Goal: Task Accomplishment & Management: Use online tool/utility

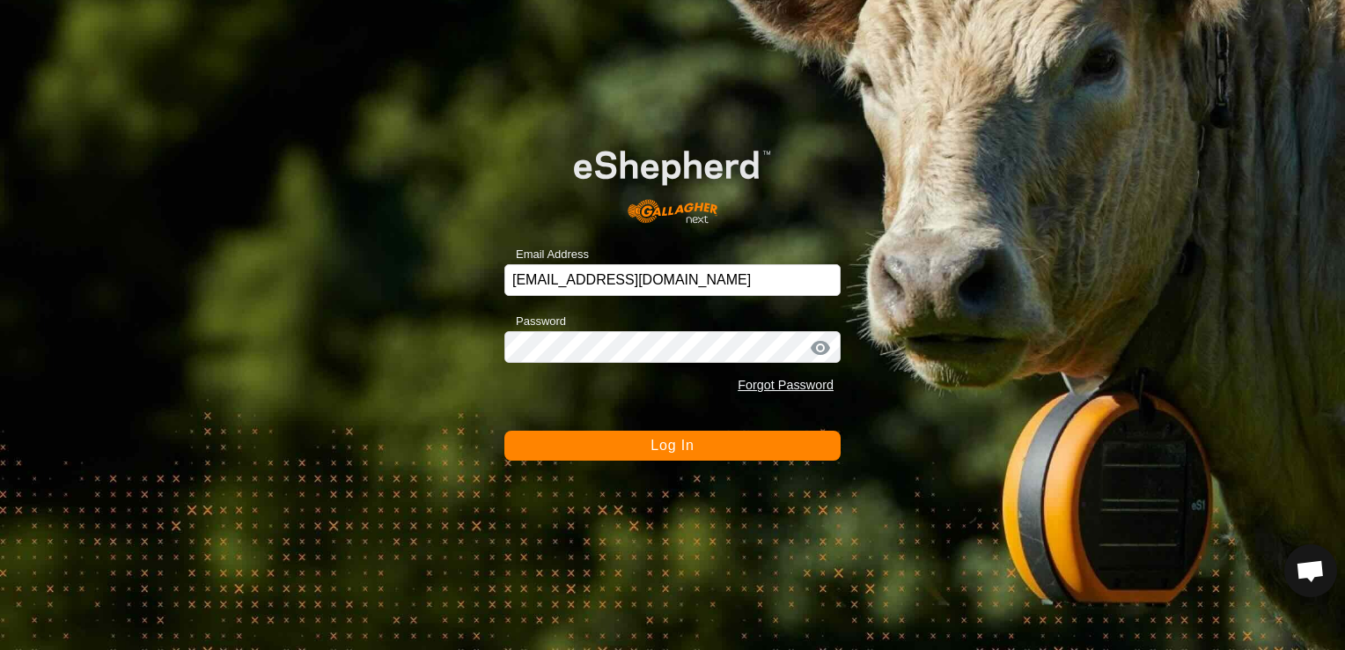
click at [706, 445] on button "Log In" at bounding box center [672, 446] width 336 height 30
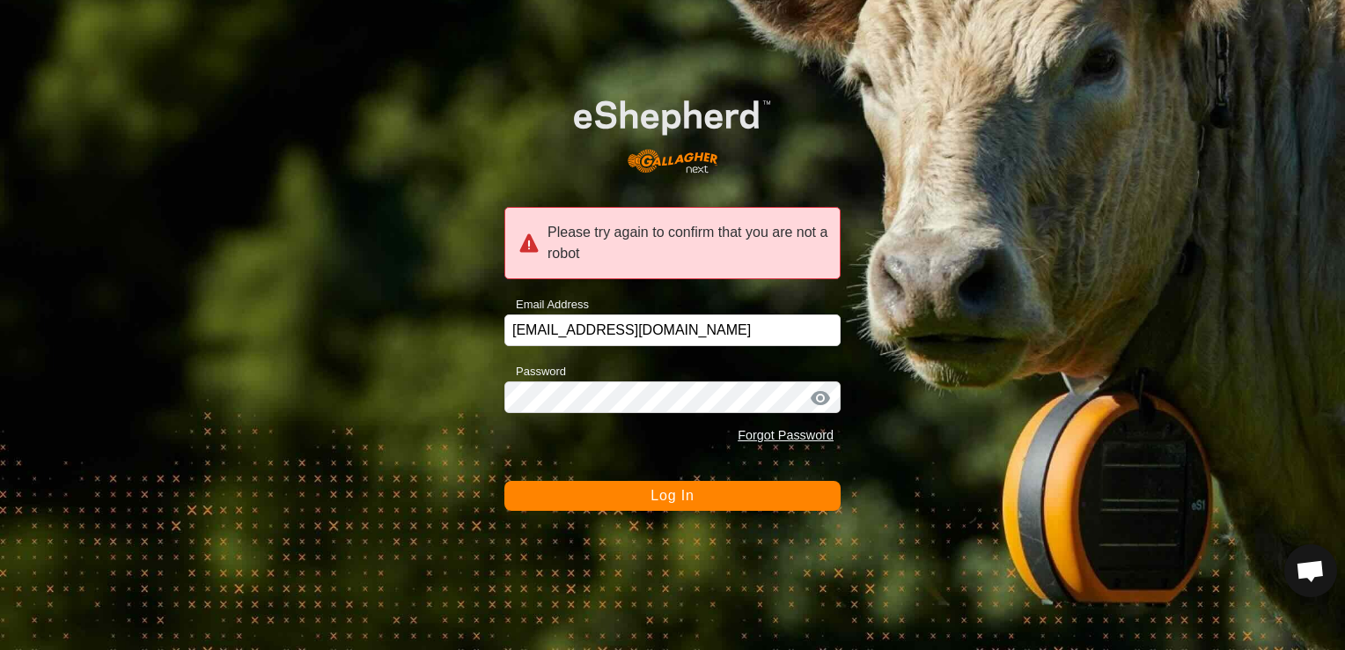
click at [666, 492] on span "Log In" at bounding box center [672, 495] width 43 height 15
click at [655, 499] on span "Log In" at bounding box center [672, 495] width 43 height 15
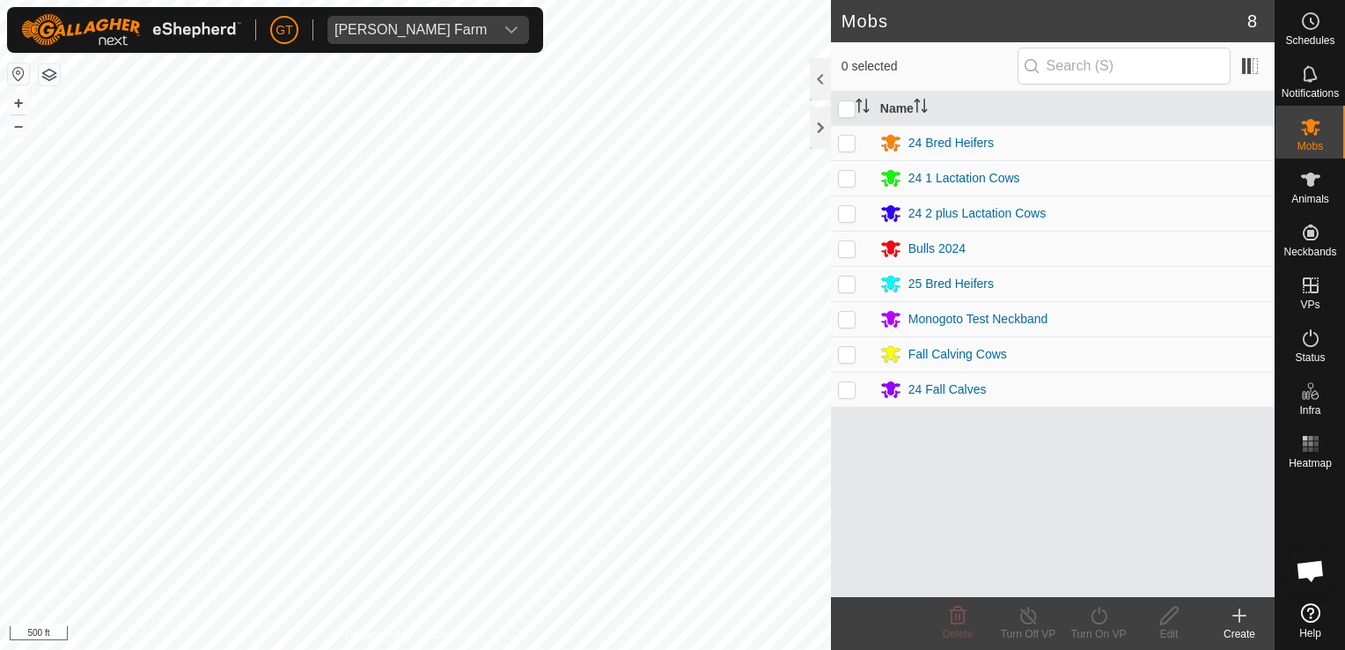
click at [870, 398] on div "Mobs 8 0 selected Name 24 Bred Heifers 24 1 Lactation Cows 24 2 plus Lactation …" at bounding box center [637, 325] width 1275 height 650
click at [1089, 563] on div "Mobs 8 0 selected Name 24 Bred Heifers 24 1 Lactation Cows 24 2 plus Lactation …" at bounding box center [637, 325] width 1275 height 650
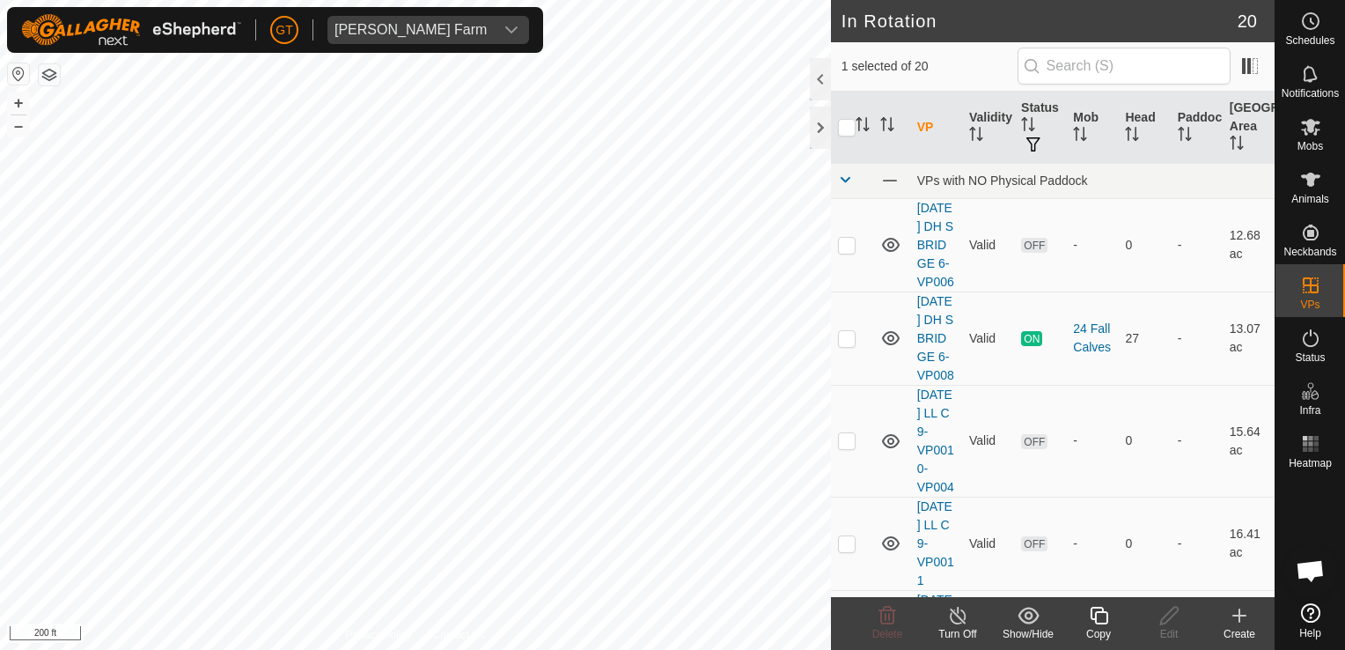
click at [1101, 618] on icon at bounding box center [1099, 615] width 22 height 21
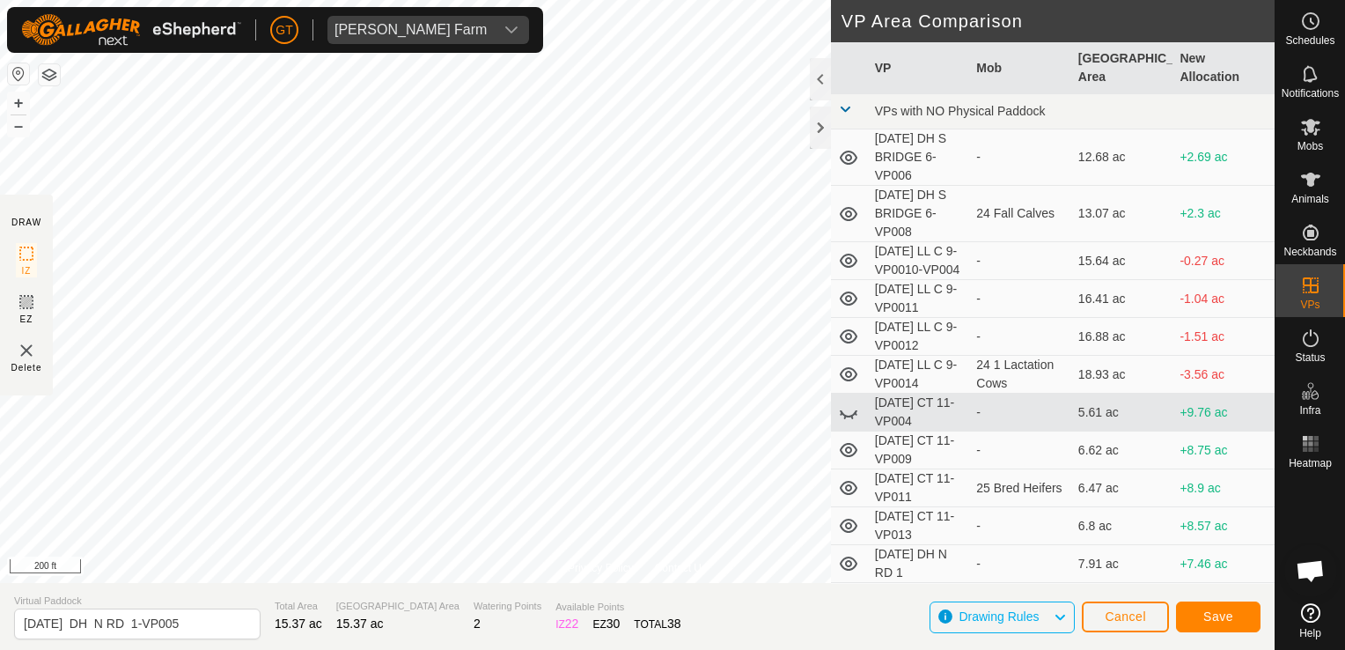
click at [0, 294] on html "[PERSON_NAME] Farm Schedules Notifications Mobs Animals Neckbands VPs Status In…" at bounding box center [672, 325] width 1345 height 650
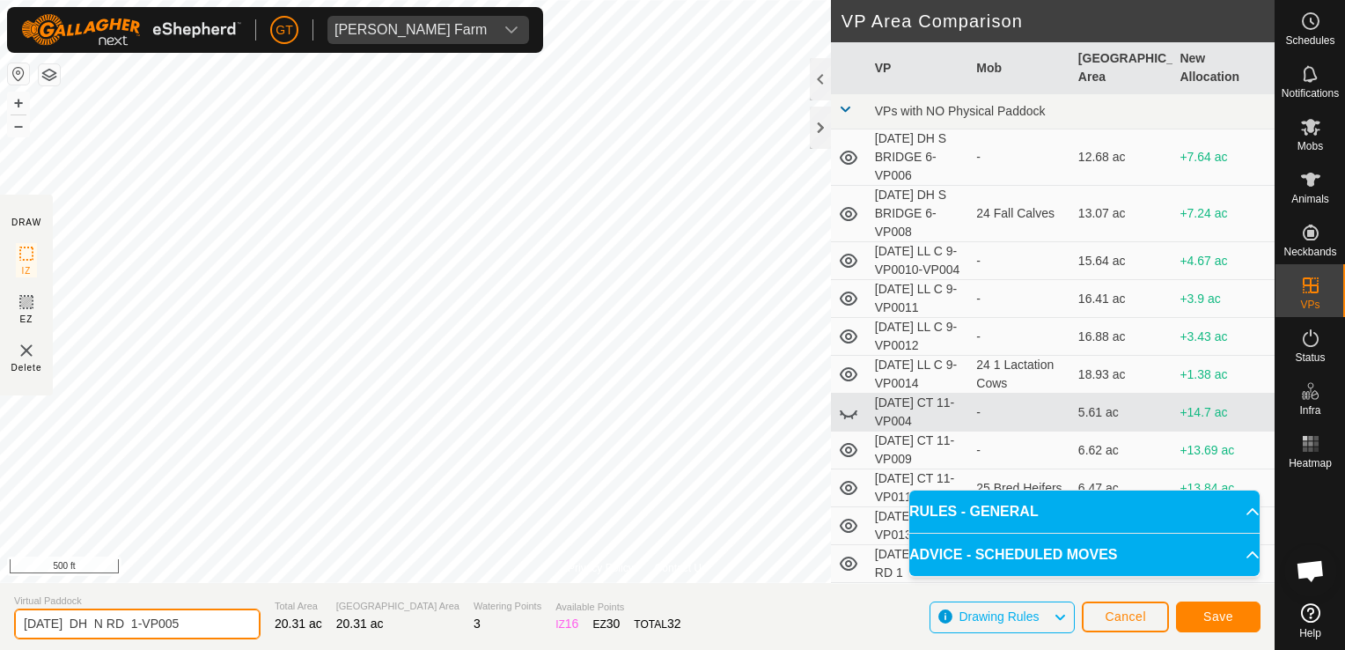
click at [222, 624] on input "[DATE] DH N RD 1-VP005" at bounding box center [137, 623] width 247 height 31
type input "[DATE] DH N RD 1-VP006"
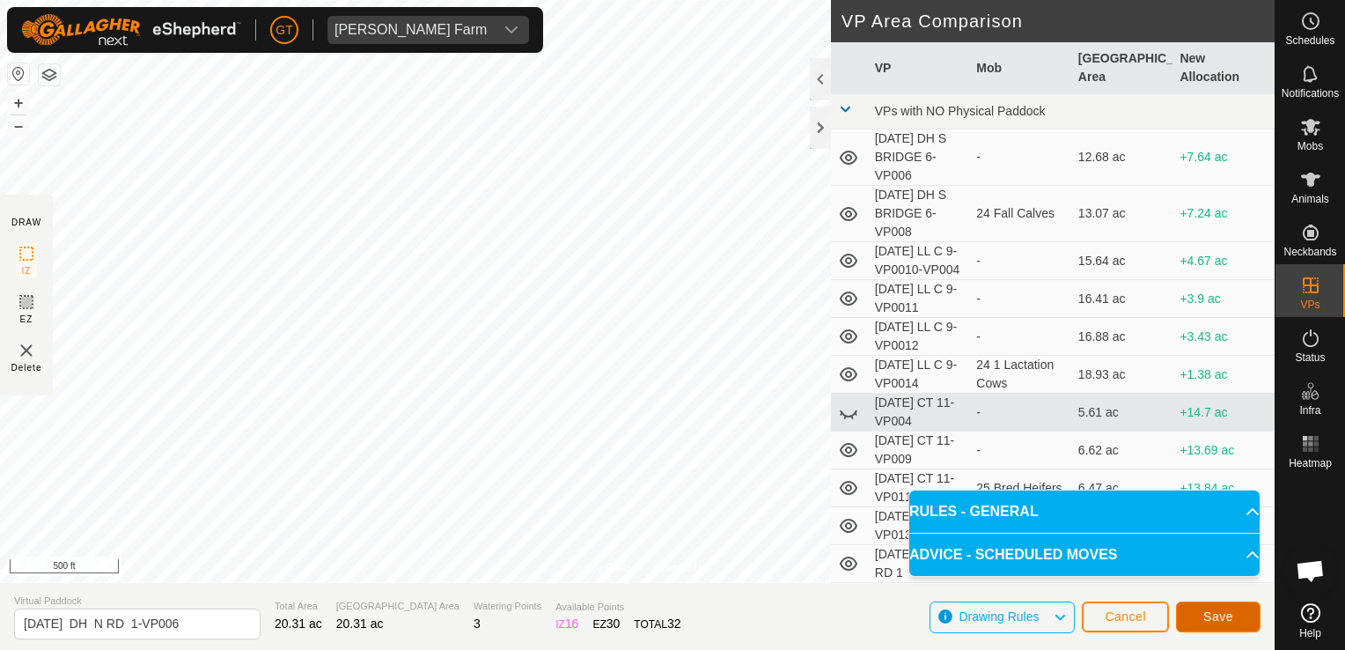
click at [1230, 616] on span "Save" at bounding box center [1219, 616] width 30 height 14
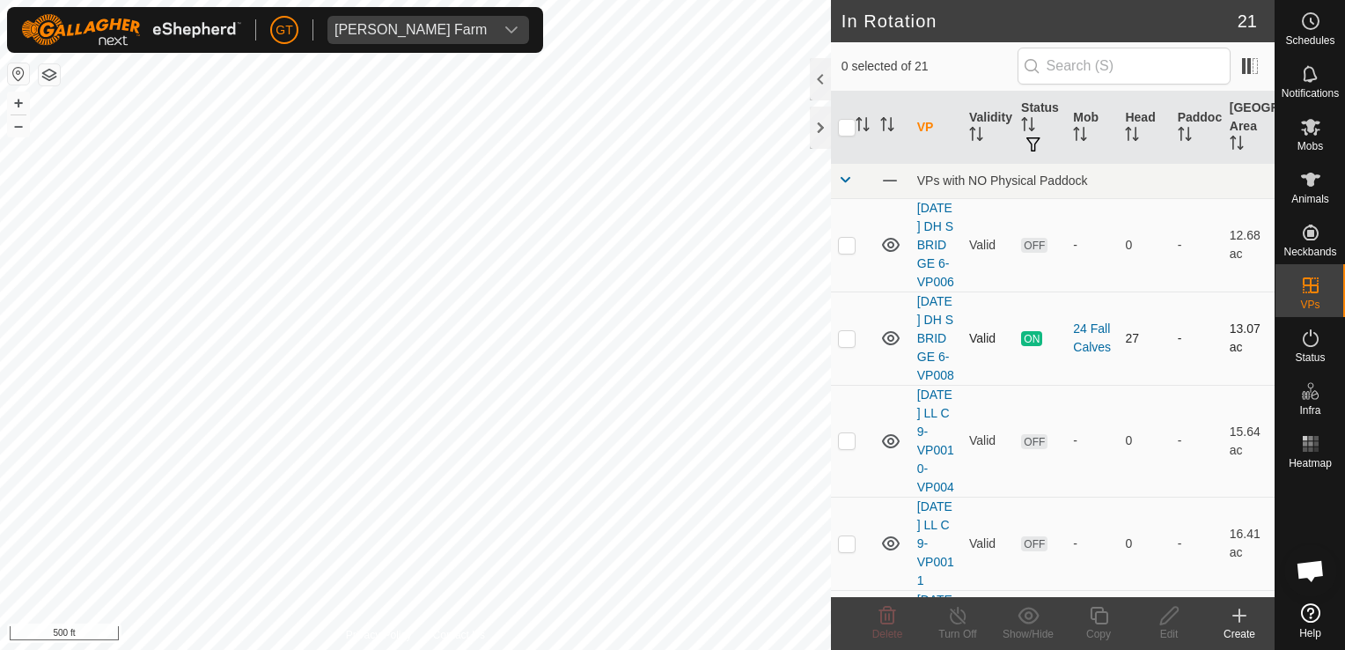
click at [831, 455] on div "In Rotation 21 0 selected of 21 VP Validity Status Mob Head Paddock Grazing Are…" at bounding box center [637, 325] width 1275 height 650
click at [1316, 124] on icon at bounding box center [1310, 126] width 21 height 21
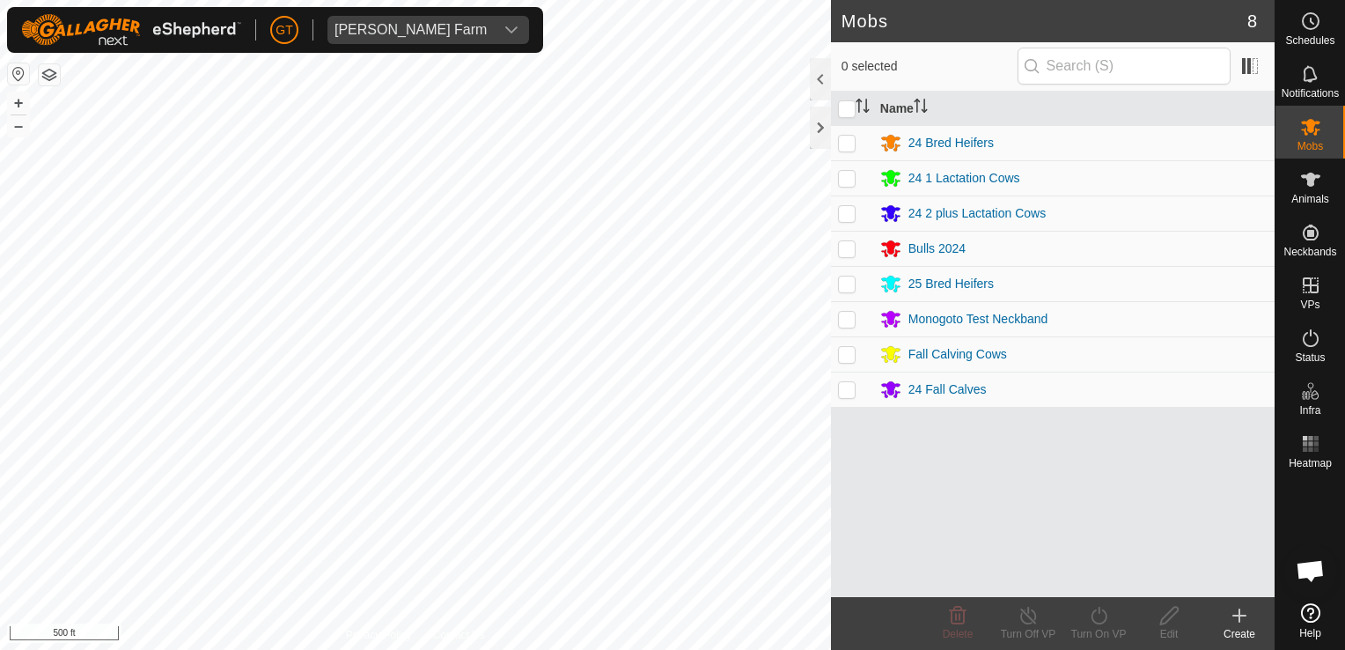
click at [852, 354] on p-checkbox at bounding box center [847, 354] width 18 height 14
checkbox input "true"
click at [1100, 619] on icon at bounding box center [1099, 615] width 22 height 21
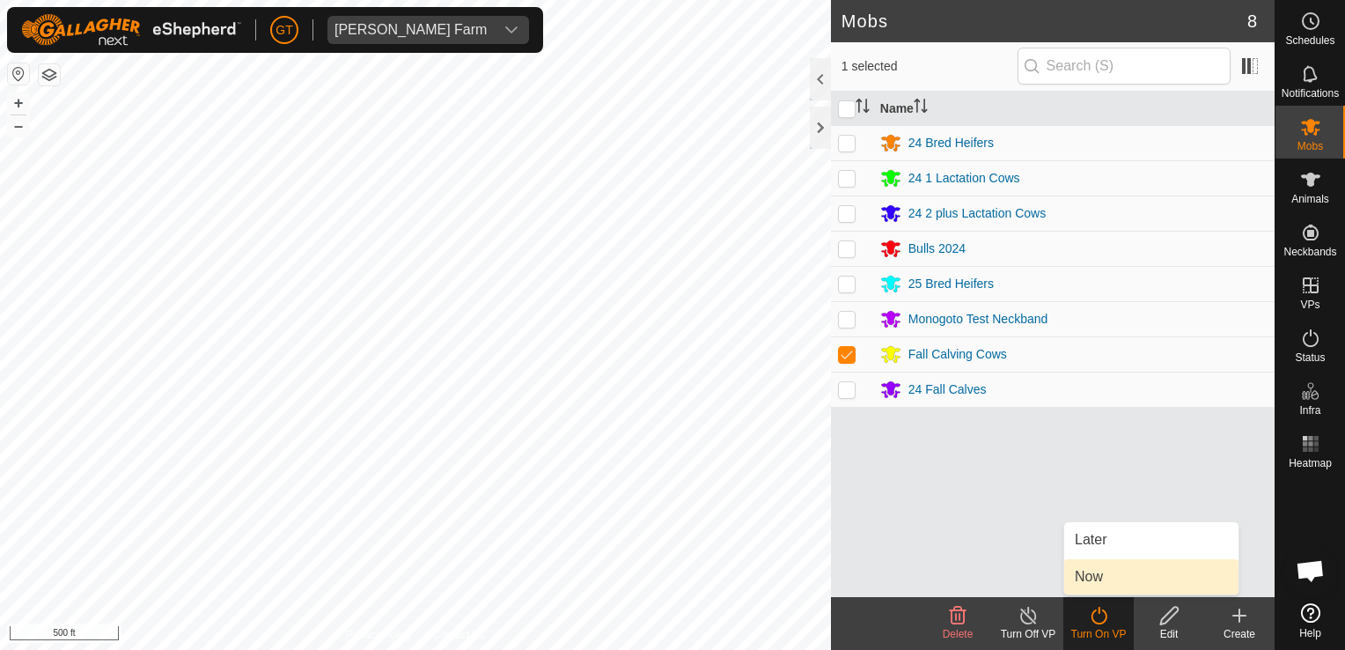
click at [1113, 583] on link "Now" at bounding box center [1151, 576] width 174 height 35
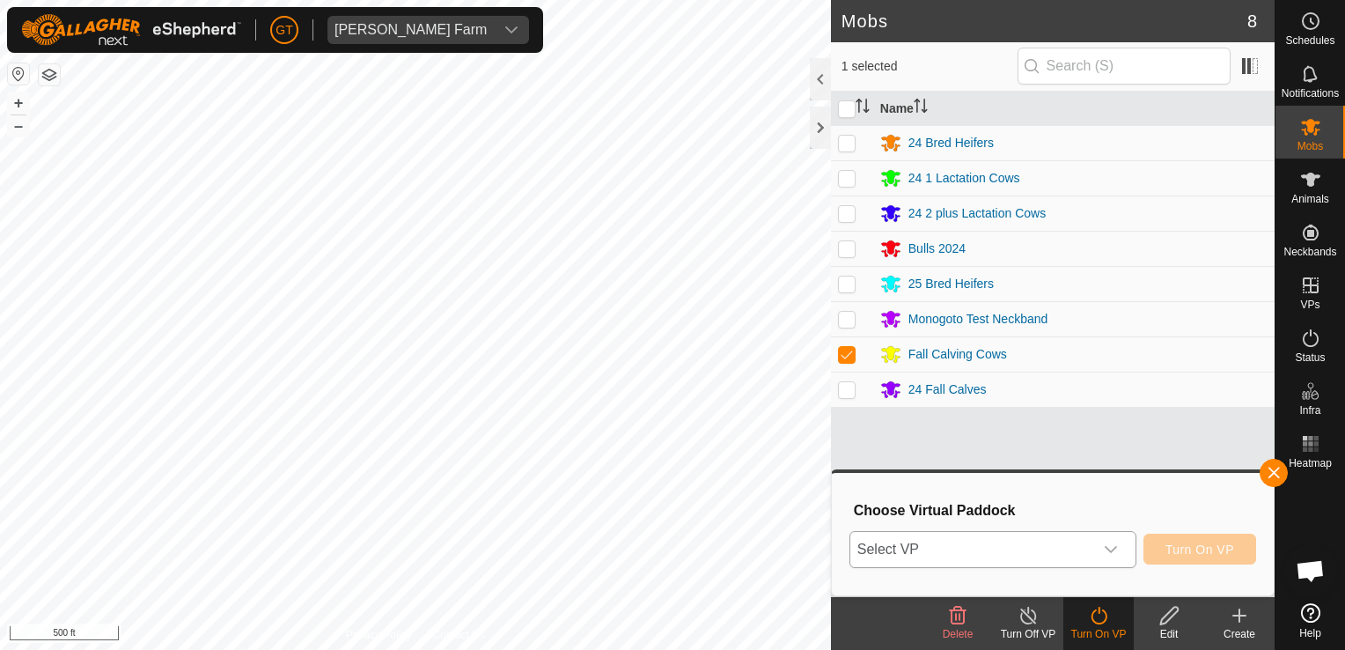
click at [1114, 545] on icon "dropdown trigger" at bounding box center [1111, 549] width 14 height 14
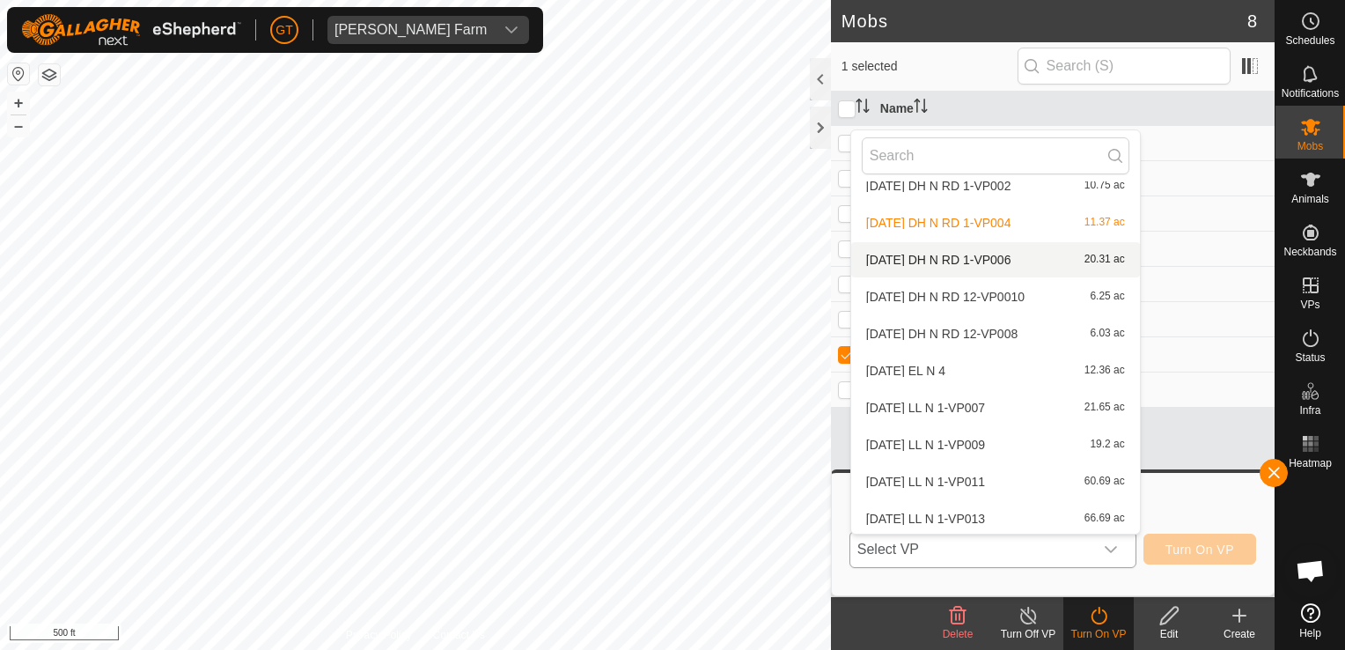
scroll to position [463, 0]
click at [1027, 250] on li "[DATE] DH N RD 1-VP006 20.31 ac" at bounding box center [995, 256] width 289 height 35
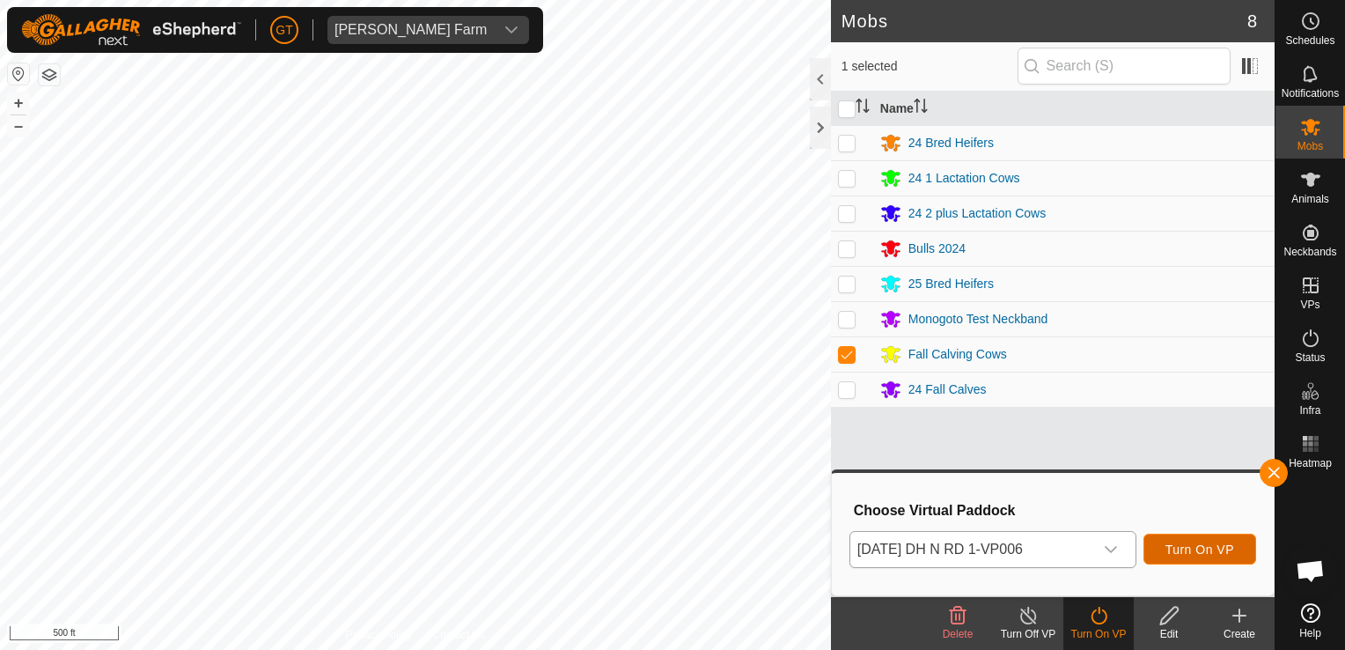
click at [1190, 554] on span "Turn On VP" at bounding box center [1200, 549] width 69 height 14
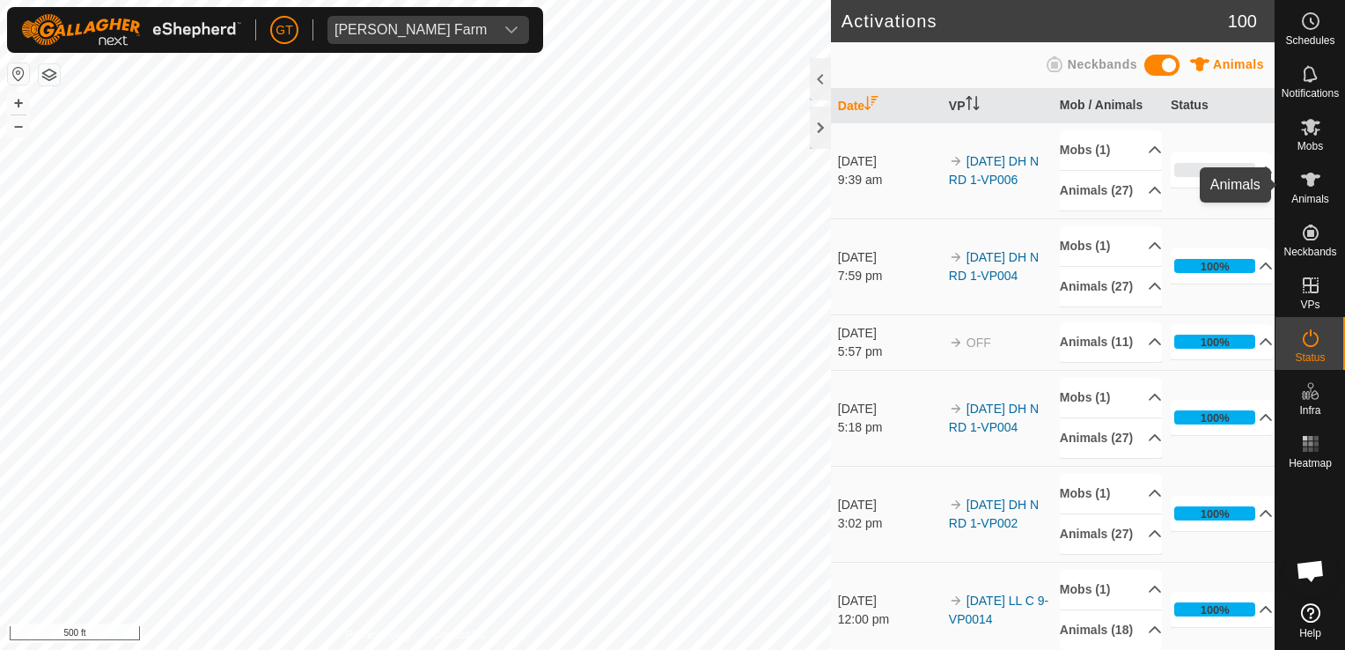
click at [1314, 185] on icon at bounding box center [1310, 180] width 19 height 14
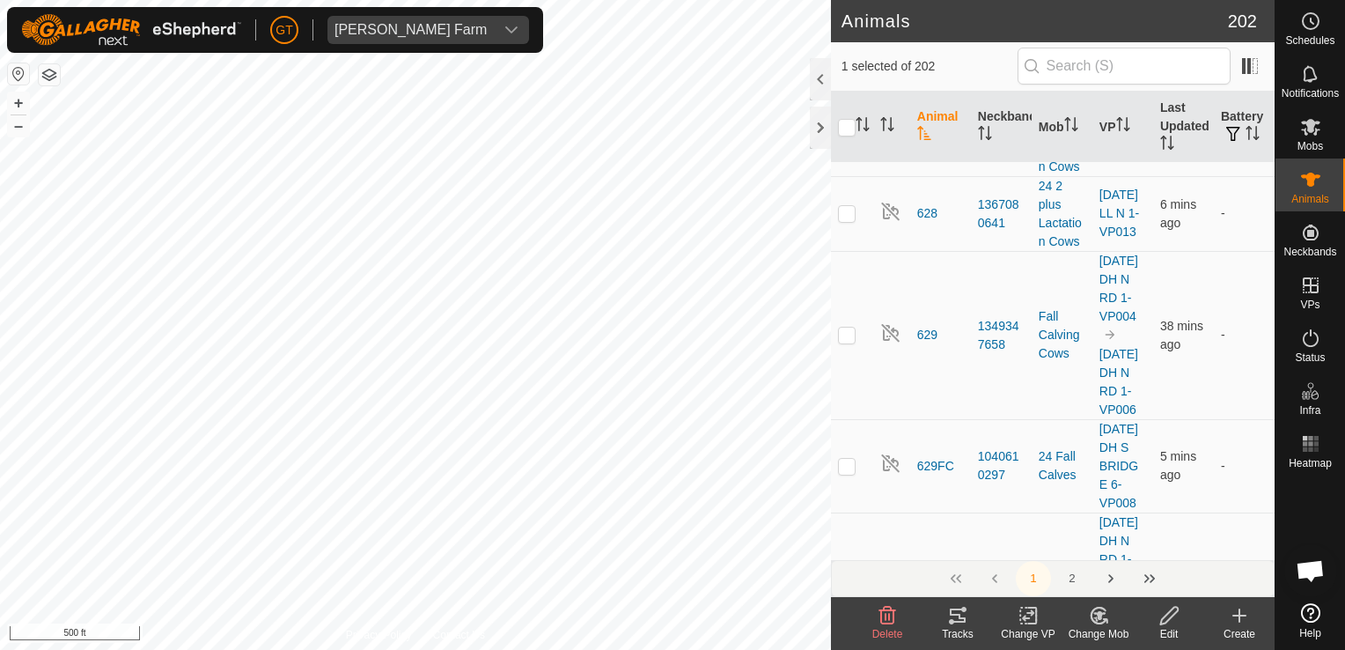
scroll to position [9244, 0]
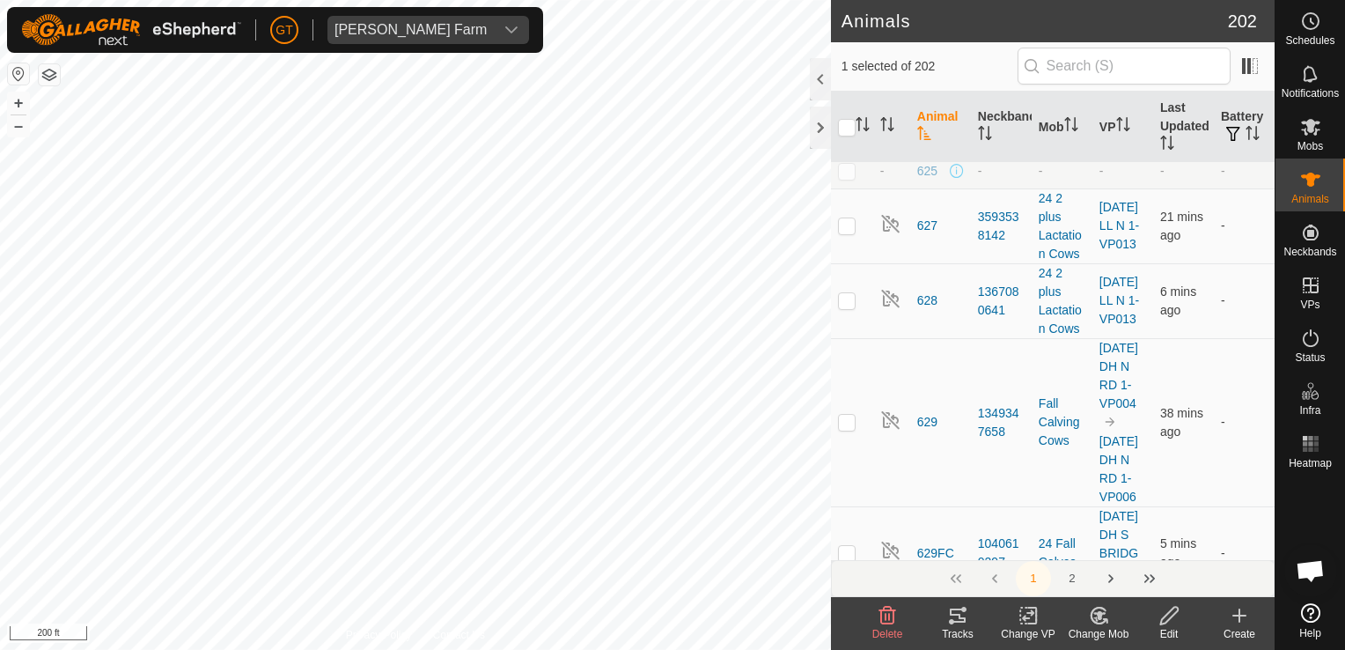
click at [549, 649] on html "[PERSON_NAME] Farm Schedules Notifications Mobs Animals Neckbands VPs Status In…" at bounding box center [672, 325] width 1345 height 650
click at [261, 649] on html "[PERSON_NAME] Farm Schedules Notifications Mobs Animals Neckbands VPs Status In…" at bounding box center [672, 325] width 1345 height 650
click at [831, 546] on div "Animals 202 1 selected of 202 Animal Neckband Mob VP Last Updated Battery - 043…" at bounding box center [637, 325] width 1275 height 650
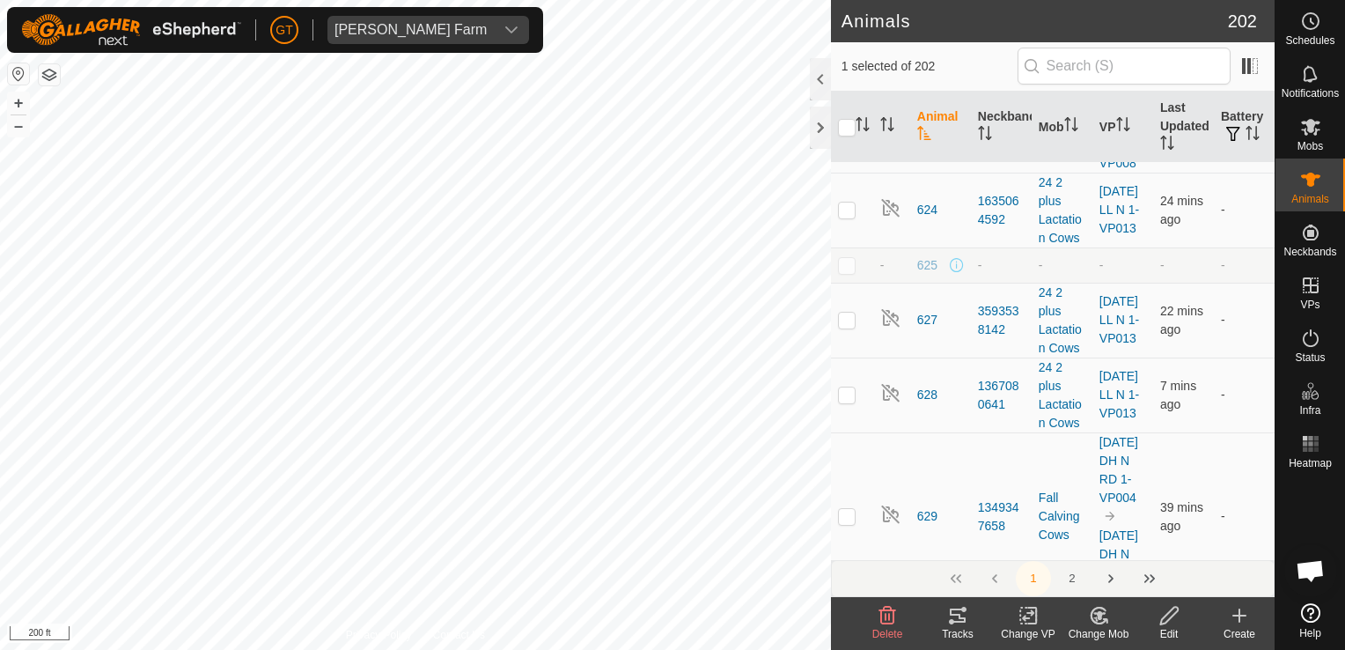
scroll to position [9156, 0]
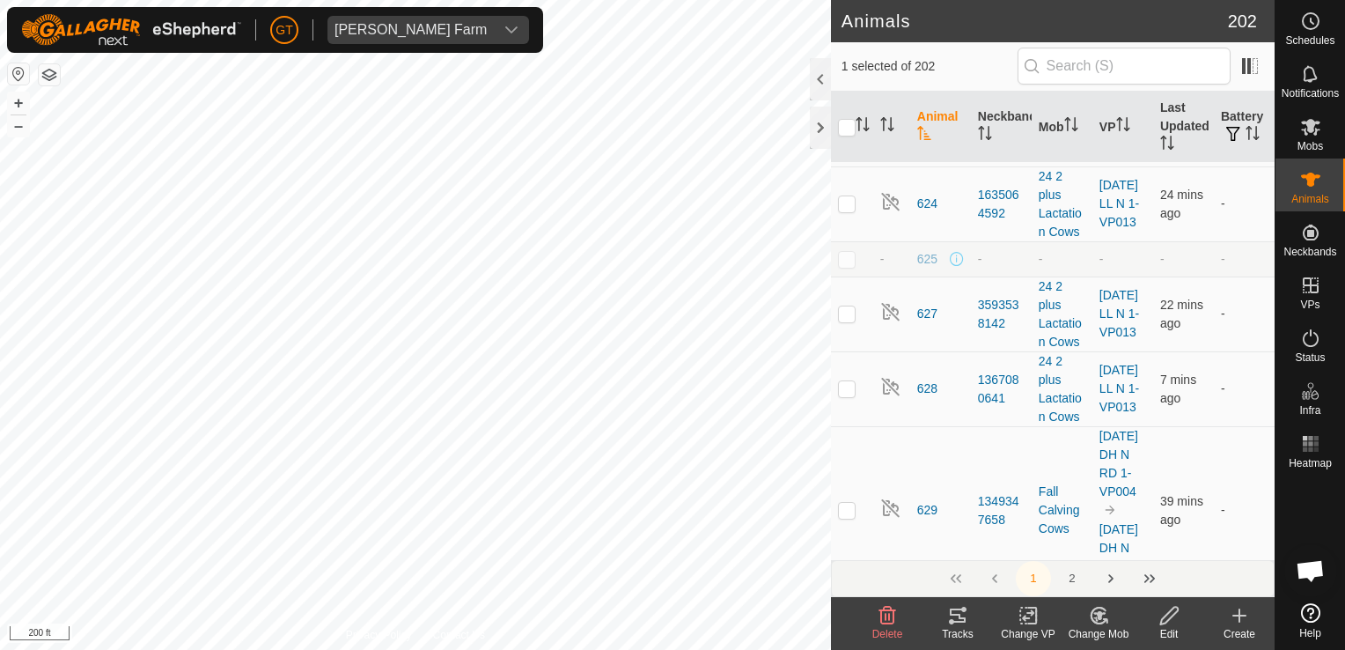
checkbox input "false"
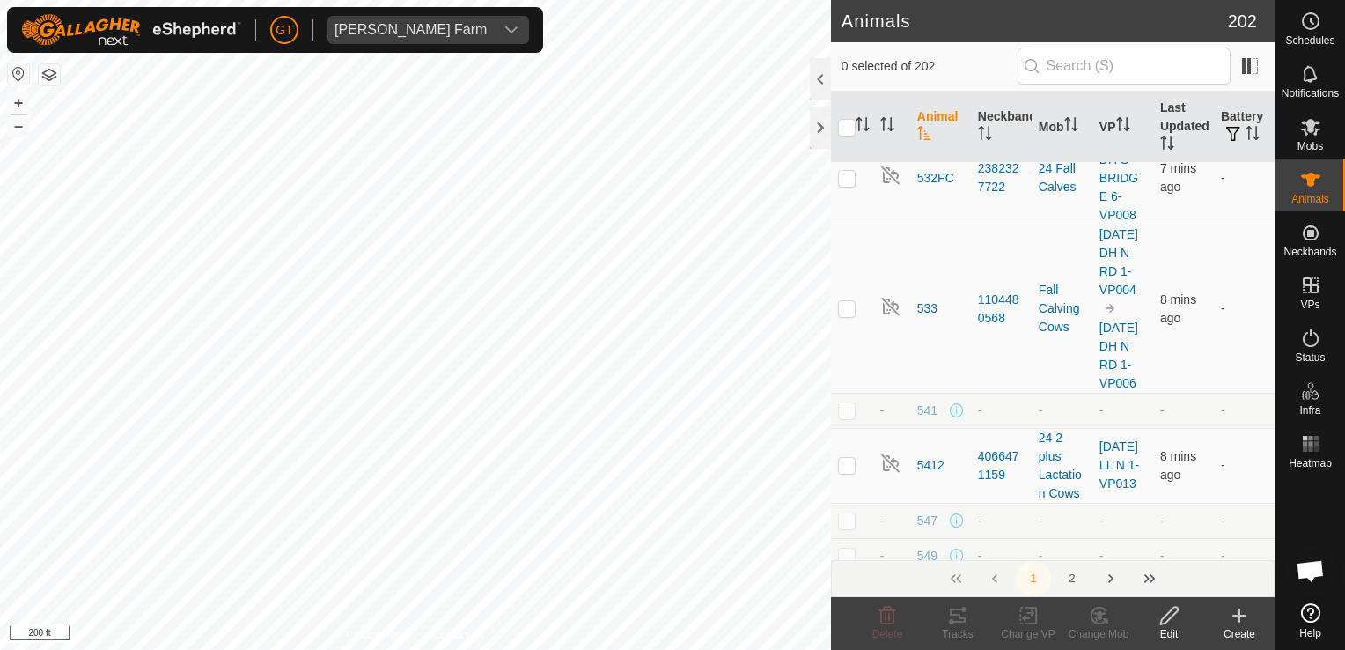
scroll to position [3698, 0]
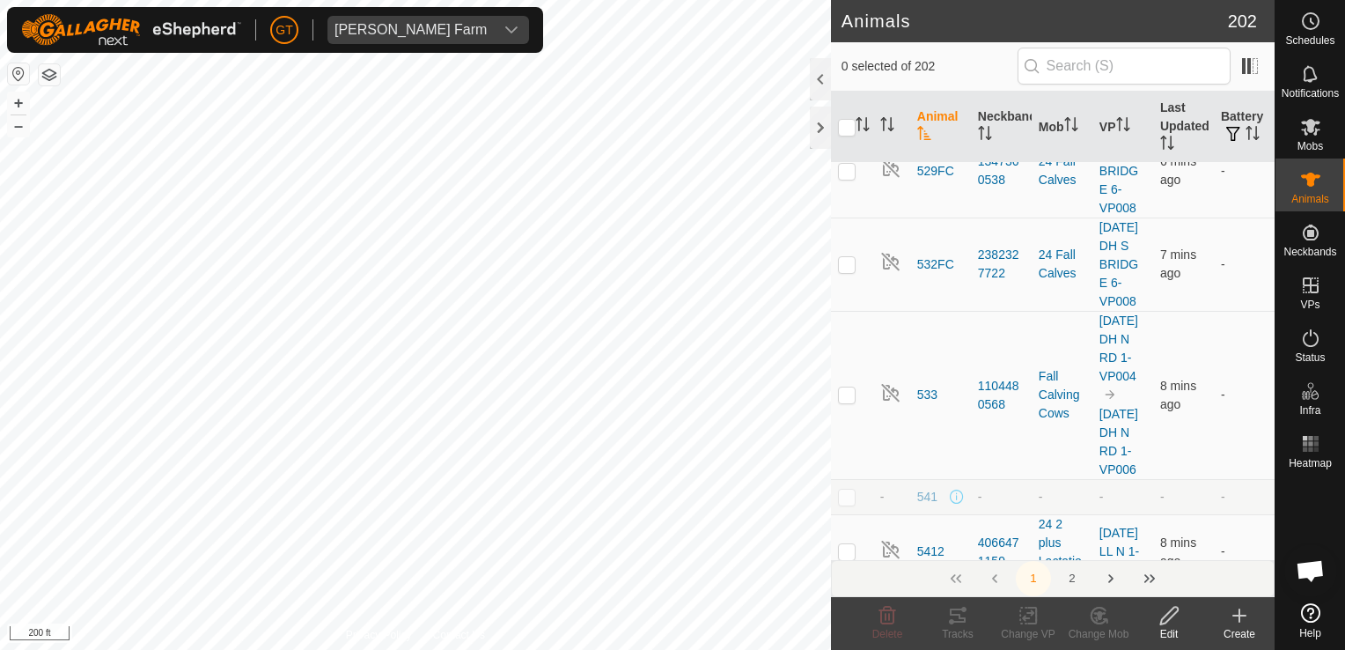
checkbox input "false"
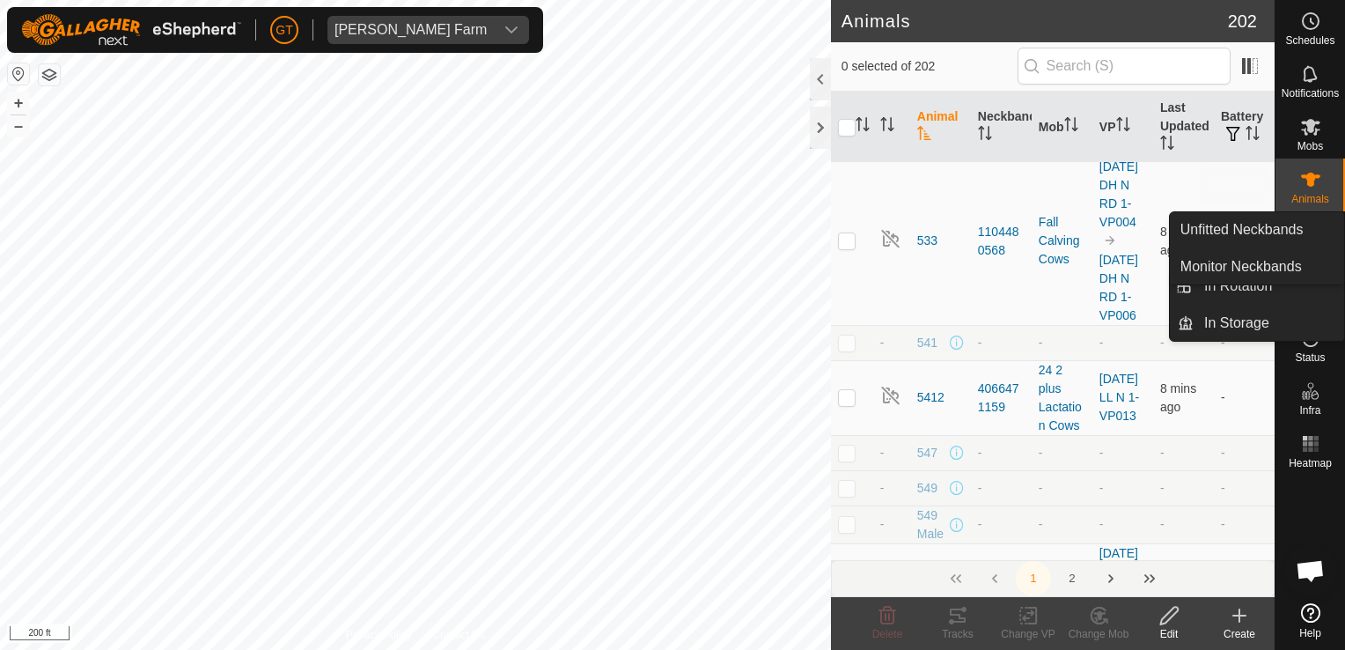
scroll to position [3786, 0]
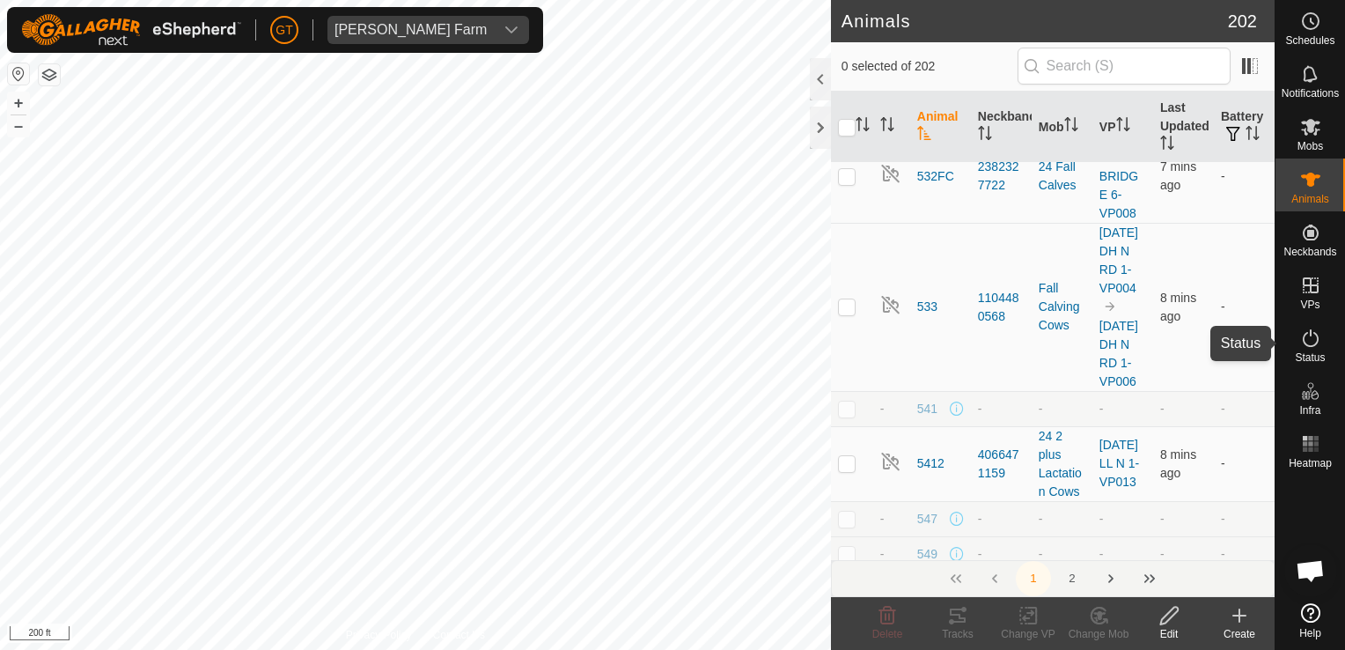
click at [1308, 330] on icon at bounding box center [1310, 338] width 21 height 21
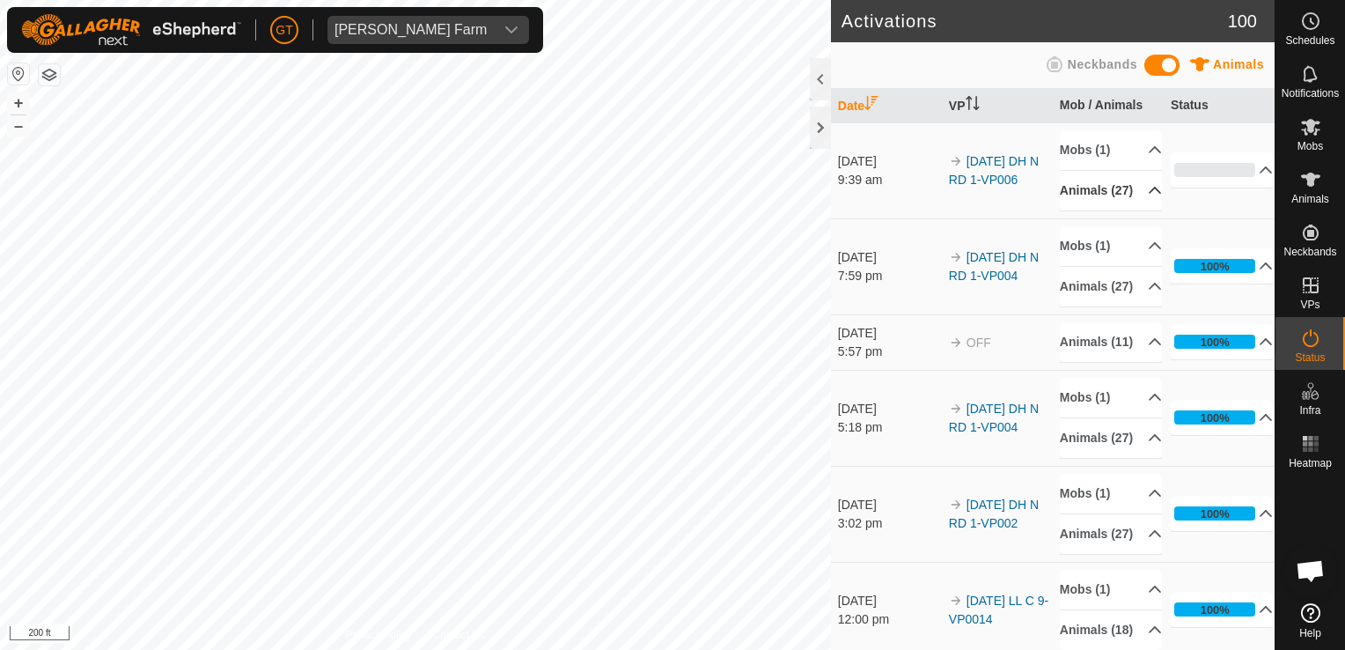
click at [1113, 195] on p-accordion-header "Animals (27)" at bounding box center [1111, 191] width 102 height 40
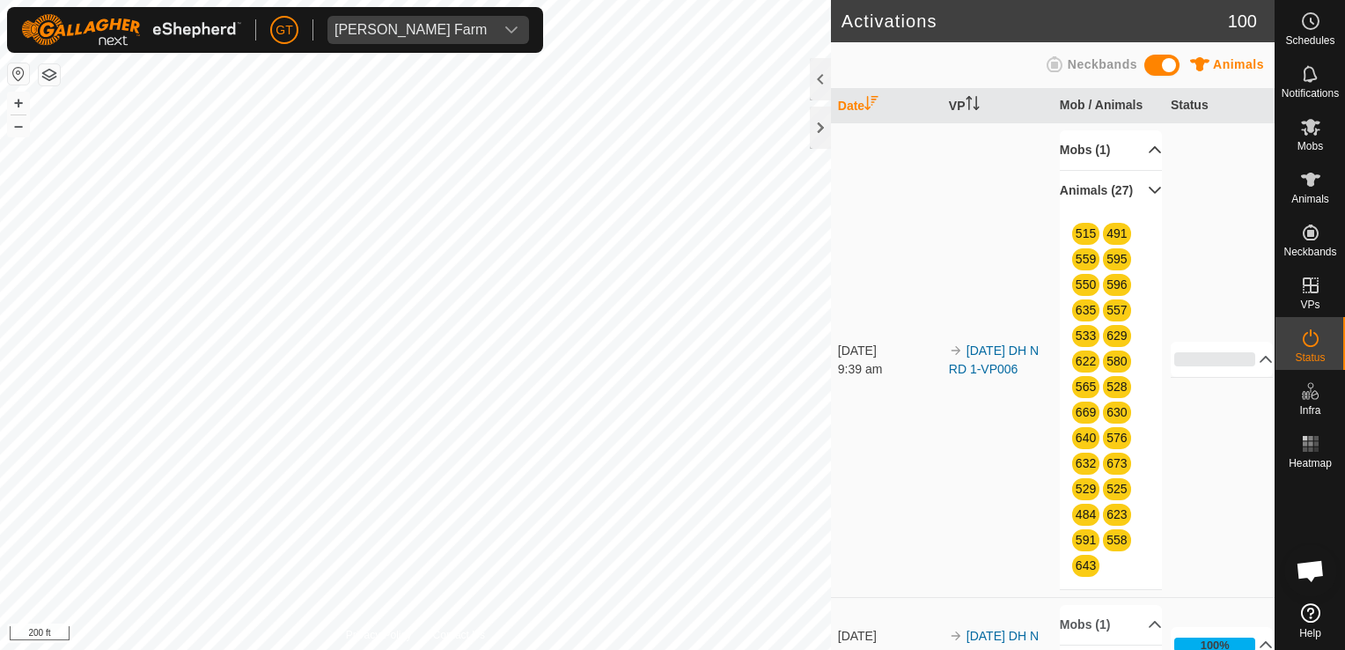
click at [1140, 149] on p-accordion-header "Mobs (1)" at bounding box center [1111, 150] width 102 height 40
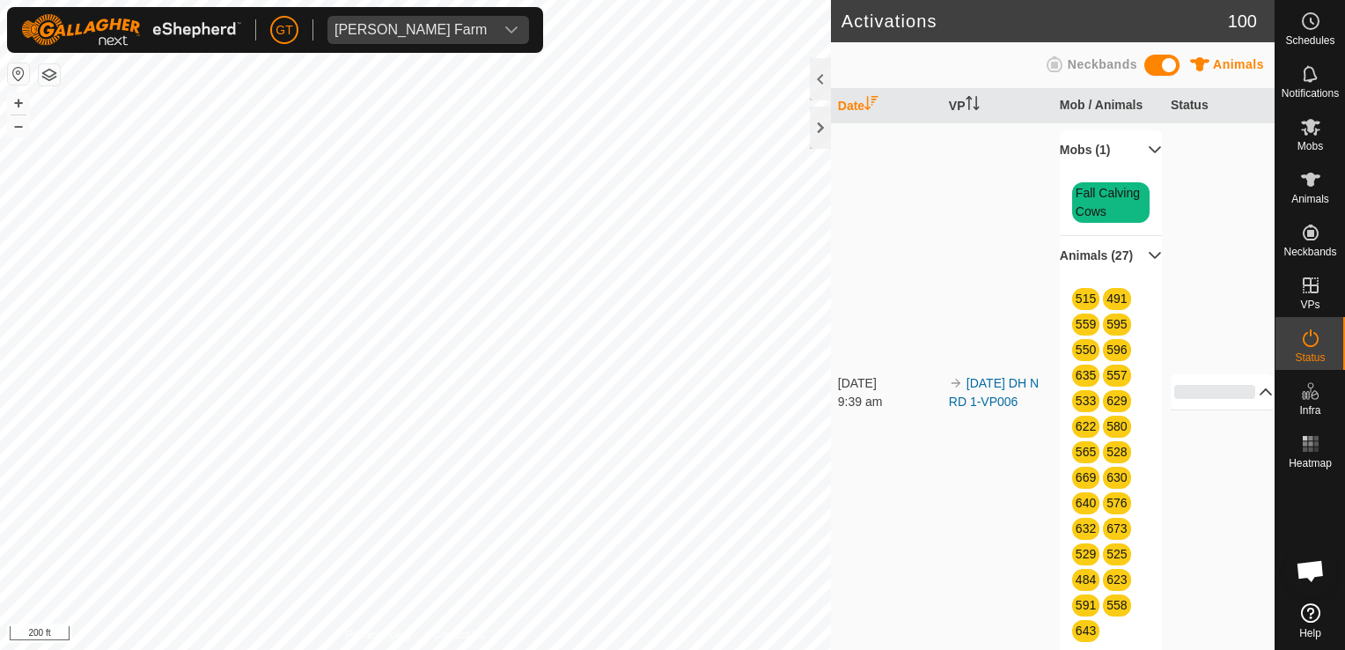
click at [1240, 403] on p-accordion-header "0%" at bounding box center [1222, 391] width 103 height 35
click at [961, 232] on td "[DATE] DH N RD 1-VP006" at bounding box center [997, 392] width 111 height 540
click at [979, 577] on td "[DATE] DH N RD 1-VP006" at bounding box center [997, 392] width 111 height 540
